Goal: Transaction & Acquisition: Obtain resource

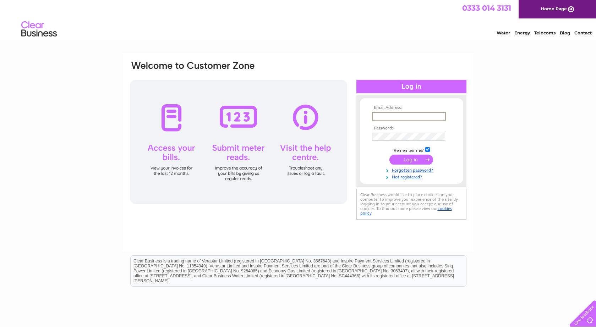
type input "abd@soran.io"
click at [411, 159] on input "submit" at bounding box center [412, 160] width 44 height 10
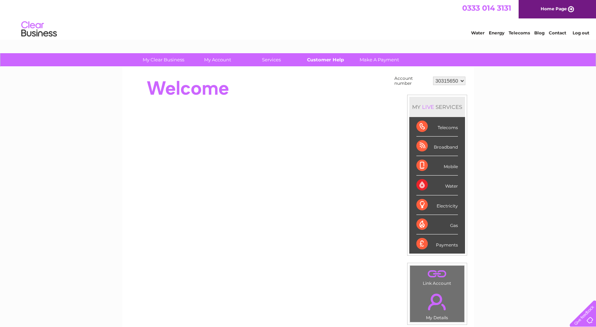
click at [324, 60] on link "Customer Help" at bounding box center [325, 59] width 59 height 13
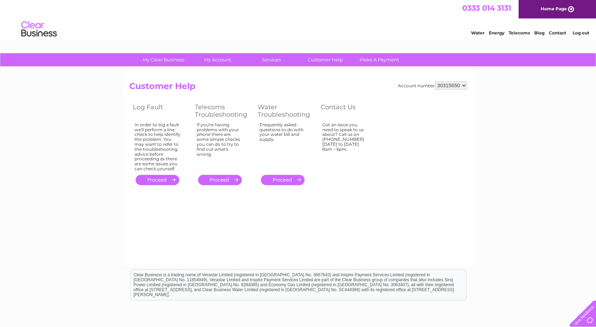
click at [159, 178] on link "." at bounding box center [158, 180] width 44 height 10
click at [223, 175] on link "." at bounding box center [220, 180] width 44 height 10
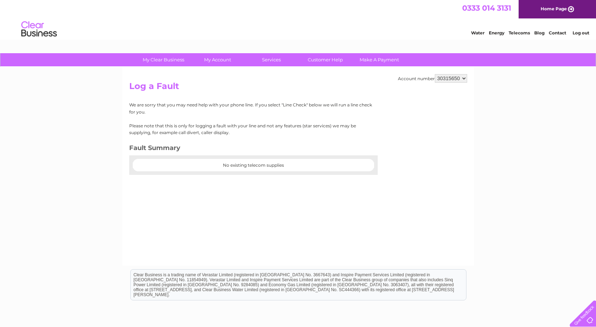
click at [200, 168] on div at bounding box center [253, 171] width 249 height 7
click at [235, 159] on div at bounding box center [253, 159] width 249 height 7
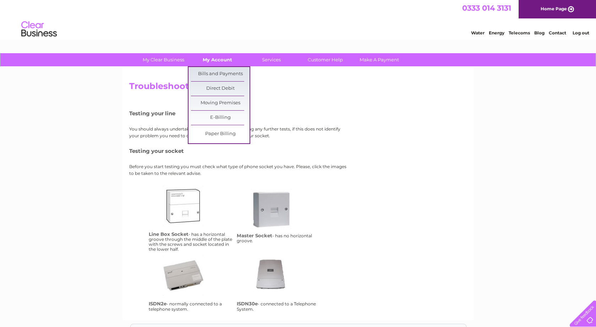
click at [213, 60] on link "My Account" at bounding box center [217, 59] width 59 height 13
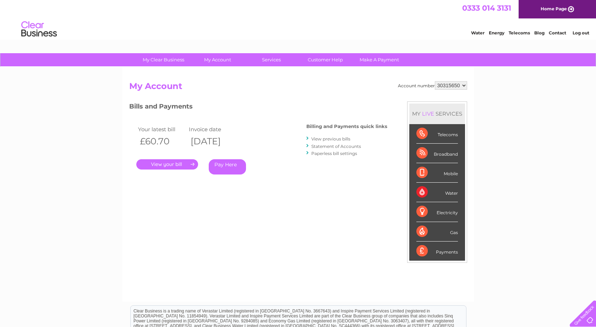
click at [185, 164] on link "." at bounding box center [167, 164] width 62 height 10
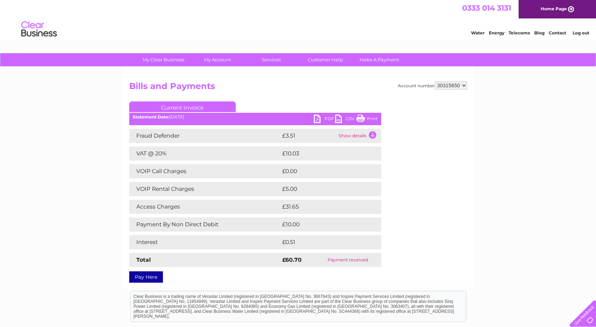
click at [215, 62] on link "My Account" at bounding box center [217, 59] width 59 height 13
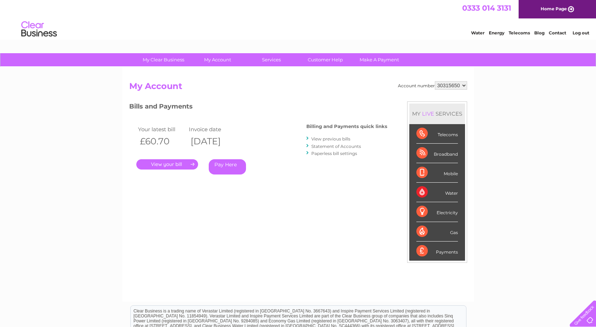
click at [315, 140] on link "View previous bills" at bounding box center [330, 138] width 39 height 5
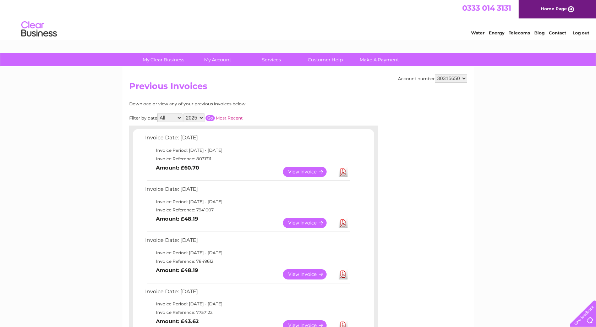
click at [341, 173] on link "Download" at bounding box center [343, 172] width 9 height 10
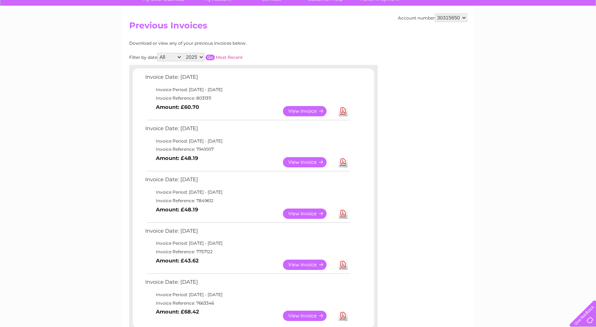
scroll to position [61, 0]
